Goal: Information Seeking & Learning: Learn about a topic

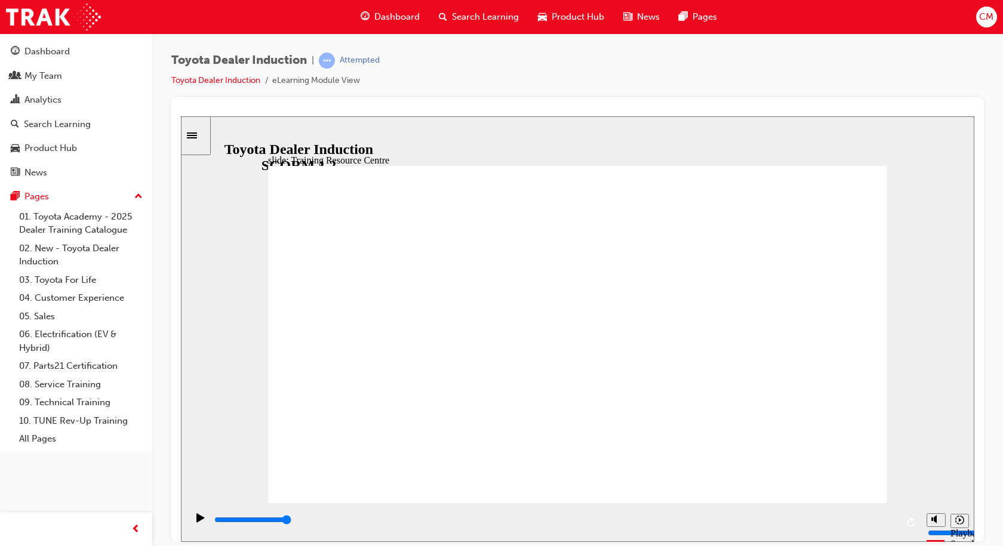
click at [223, 521] on input "slide progress" at bounding box center [252, 520] width 77 height 10
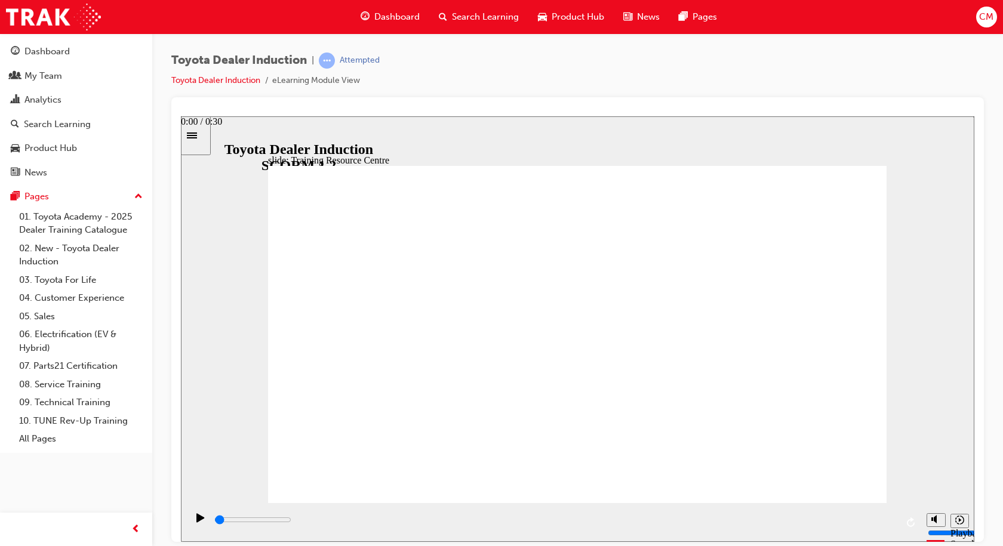
click at [218, 521] on input "slide progress" at bounding box center [252, 520] width 77 height 10
drag, startPoint x: 219, startPoint y: 521, endPoint x: 862, endPoint y: 527, distance: 643.3
click at [862, 527] on div "playback controls" at bounding box center [555, 520] width 684 height 13
type input "5000"
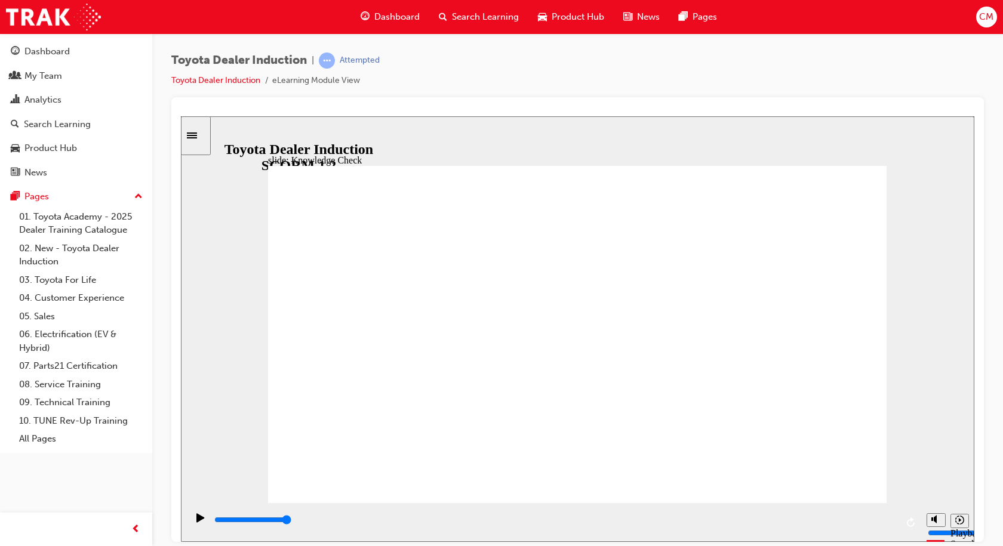
radio input "true"
drag, startPoint x: 438, startPoint y: 354, endPoint x: 852, endPoint y: 167, distance: 454.4
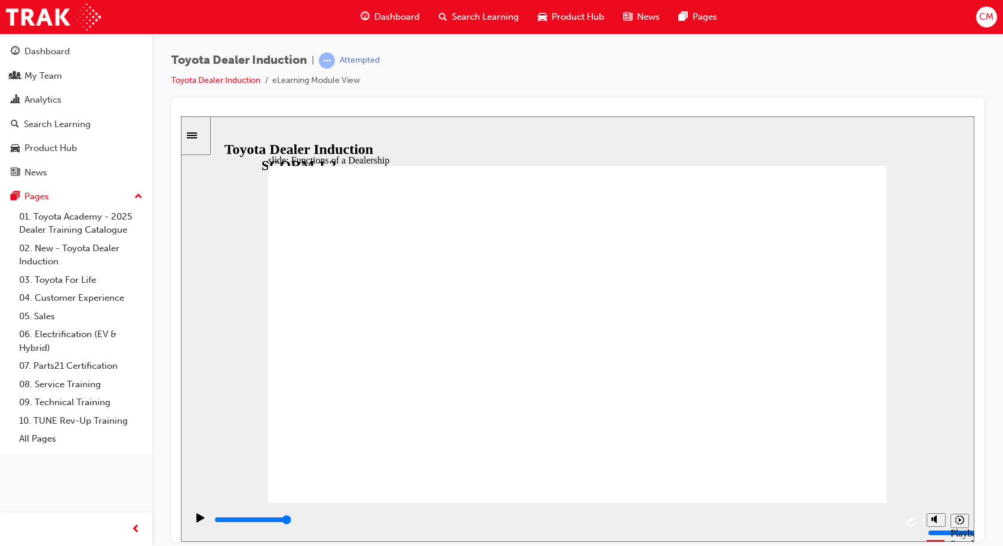
type input "4300"
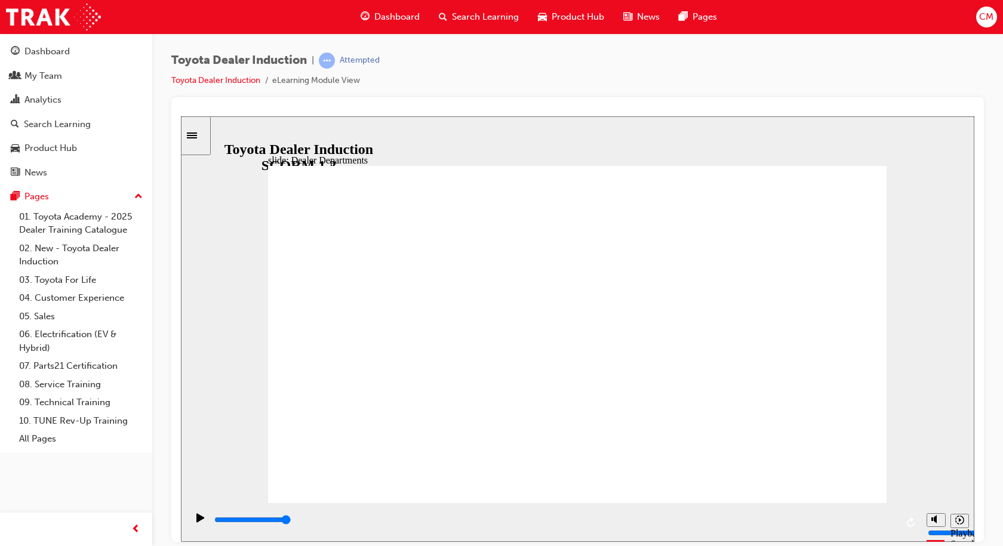
type input "11300"
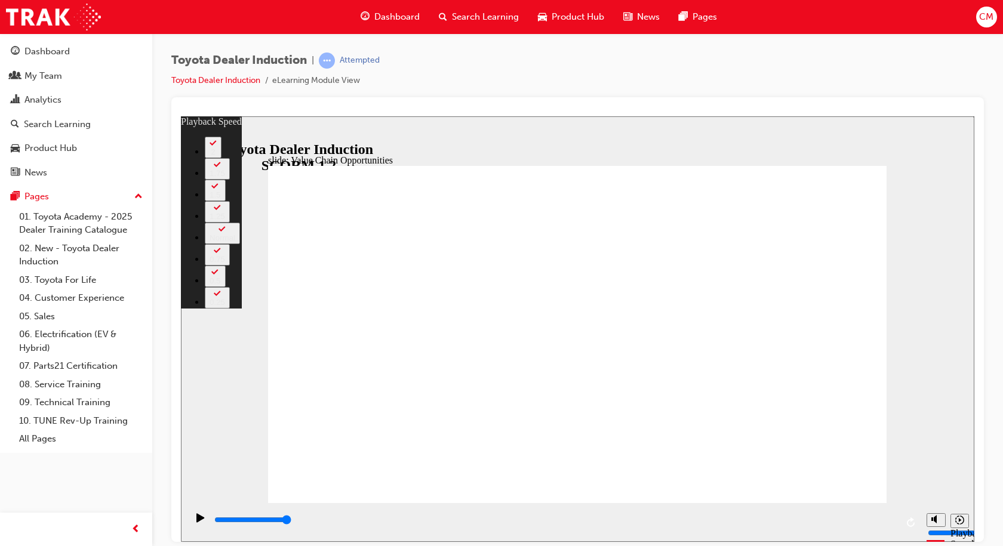
type input "64"
click at [196, 521] on icon "Play (Ctrl+Alt+P)" at bounding box center [200, 517] width 8 height 9
type input "11300"
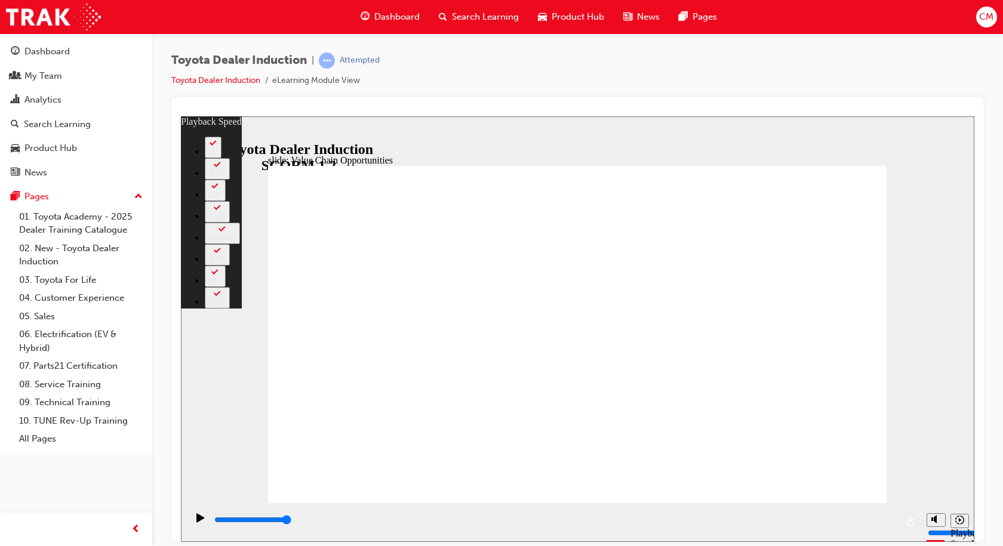
type input "64"
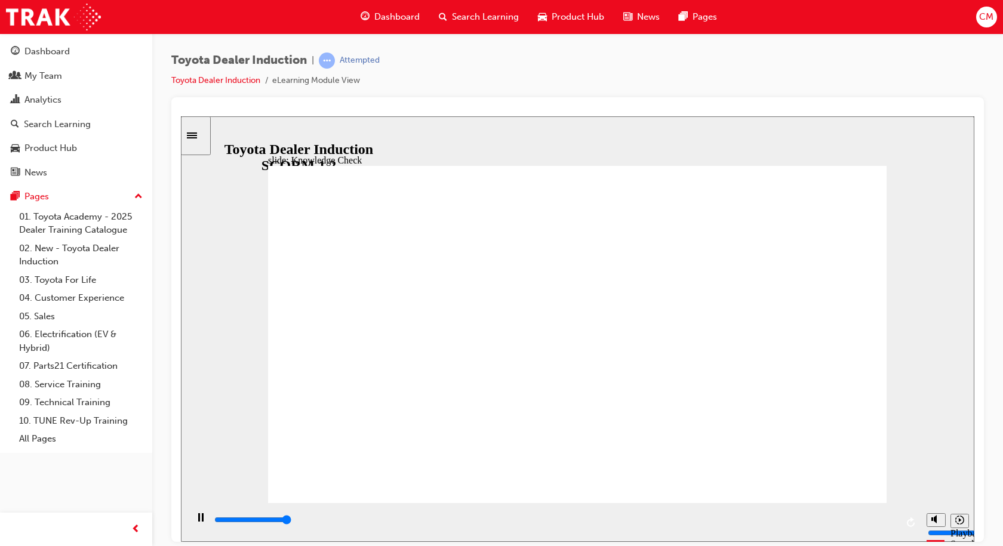
type input "5000"
radio input "true"
type input "5000"
radio input "true"
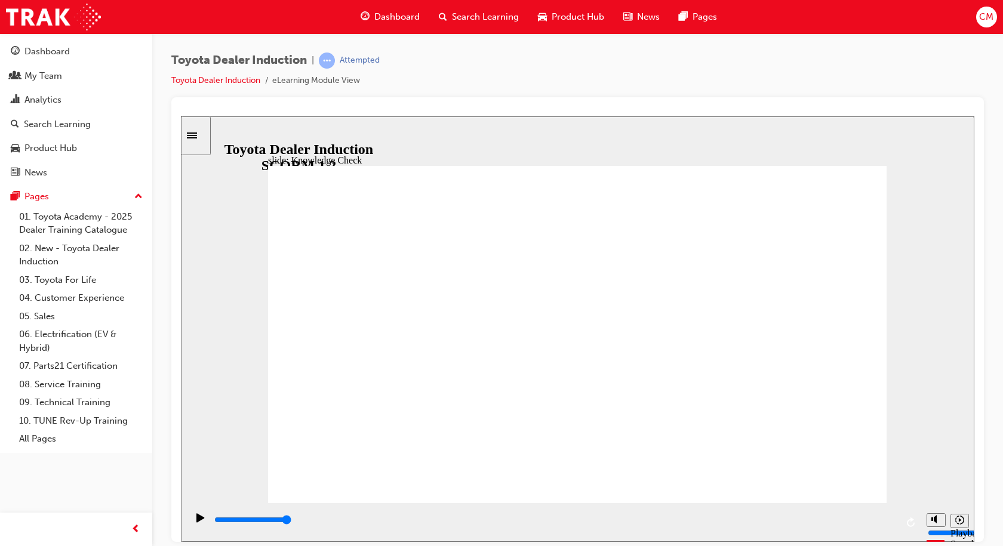
type input "14300"
